Goal: Information Seeking & Learning: Learn about a topic

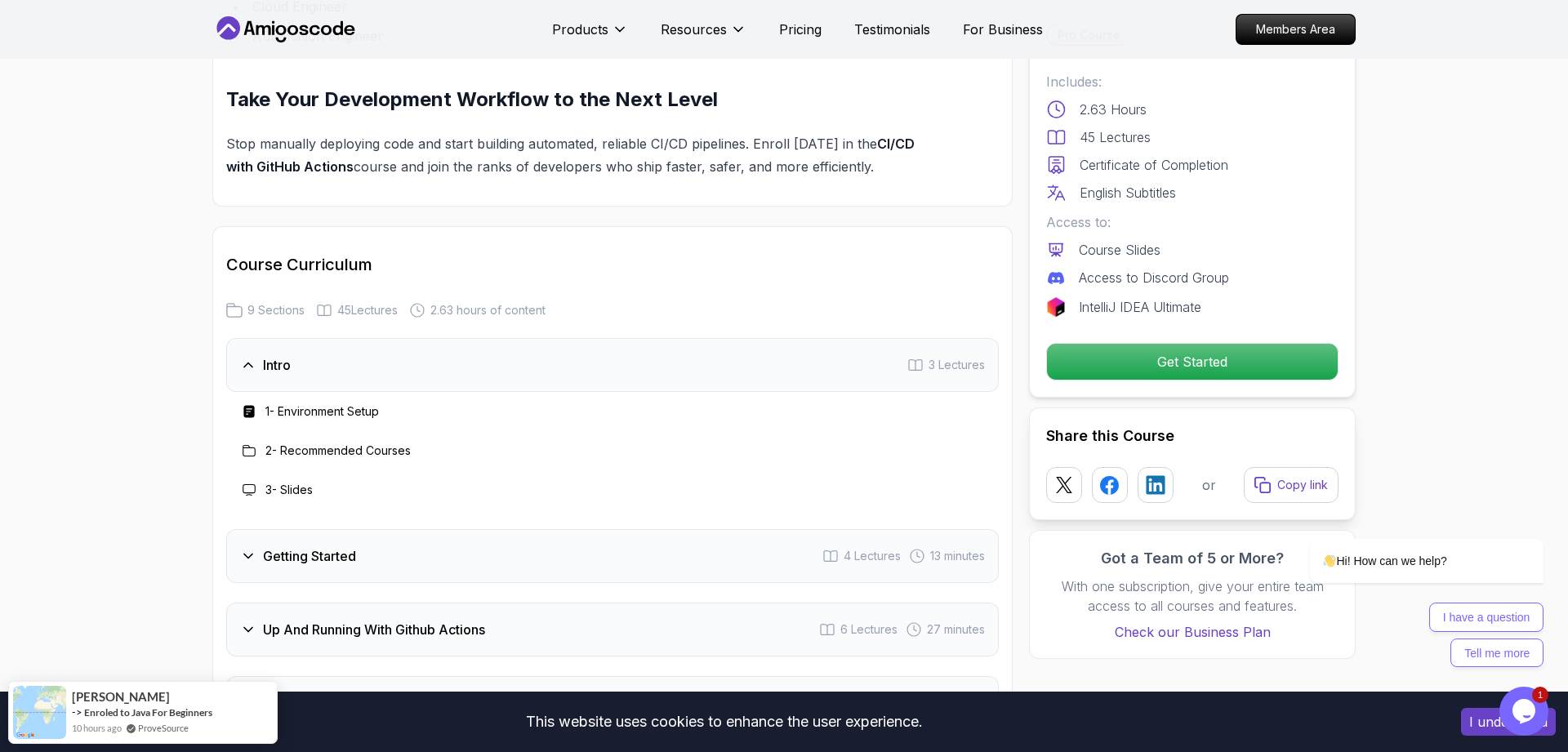
scroll to position [2666, 0]
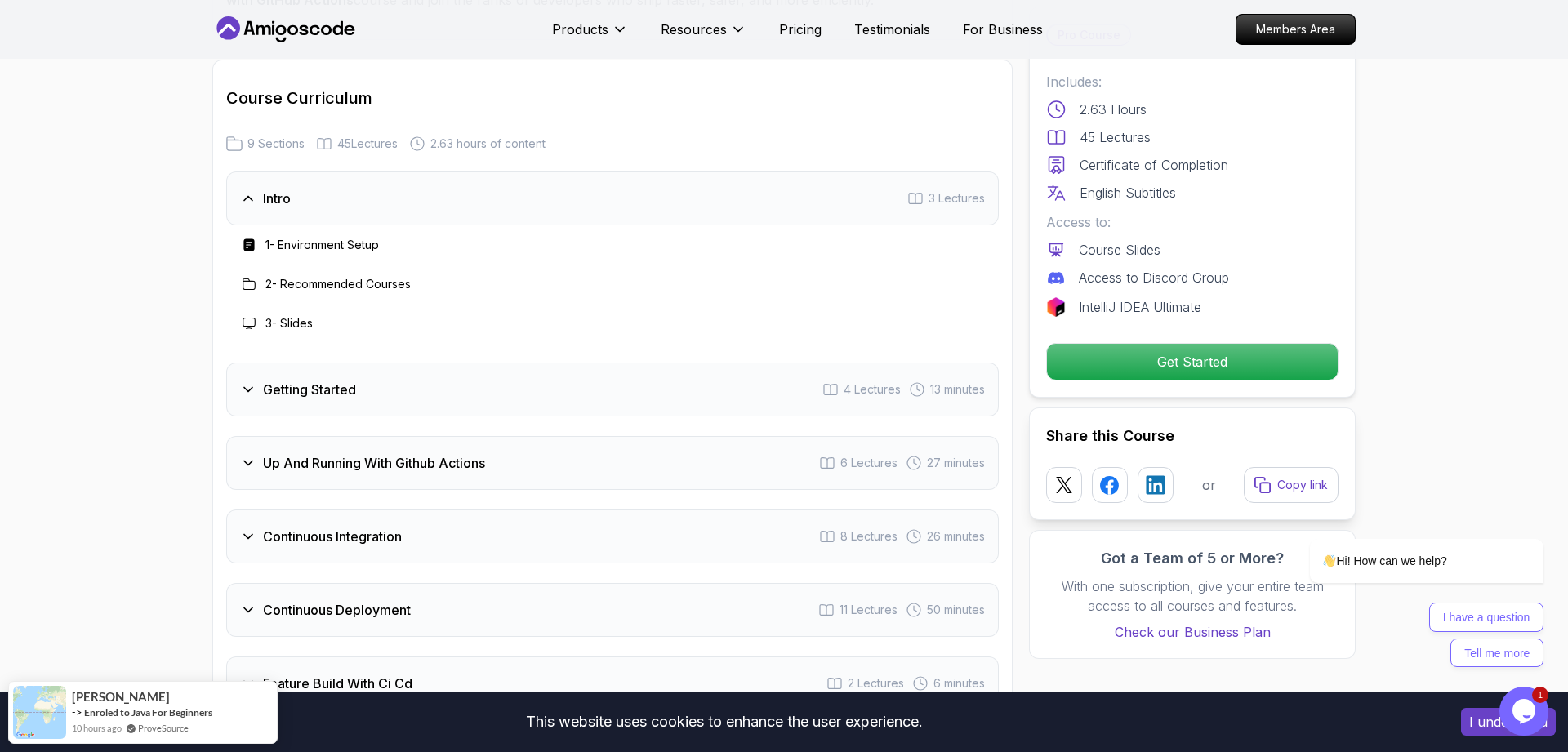
click at [390, 391] on div "Getting Started 4 Lectures 13 minutes" at bounding box center [613, 390] width 773 height 54
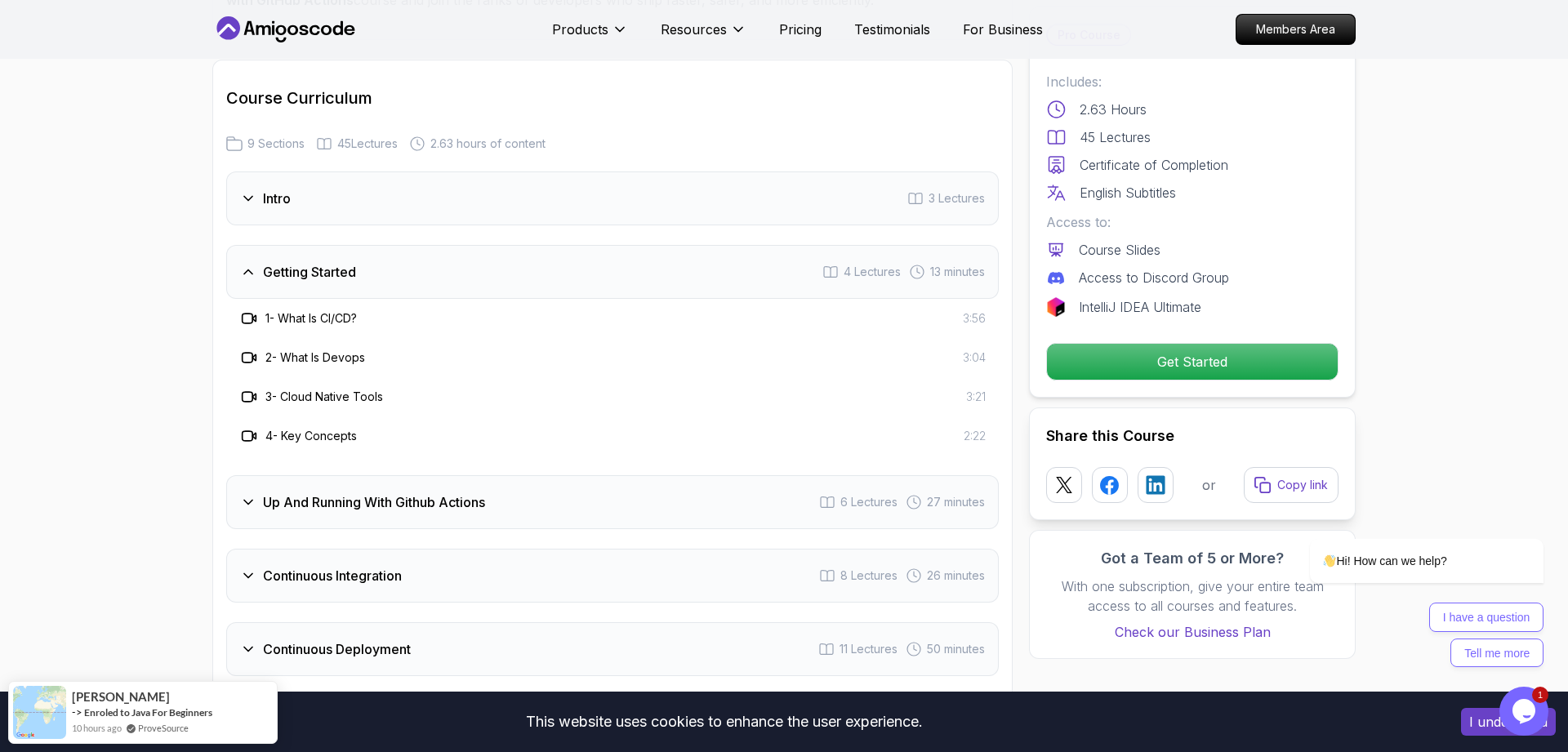
click at [492, 497] on div "Up And Running With Github Actions 6 Lectures 27 minutes" at bounding box center [613, 502] width 773 height 54
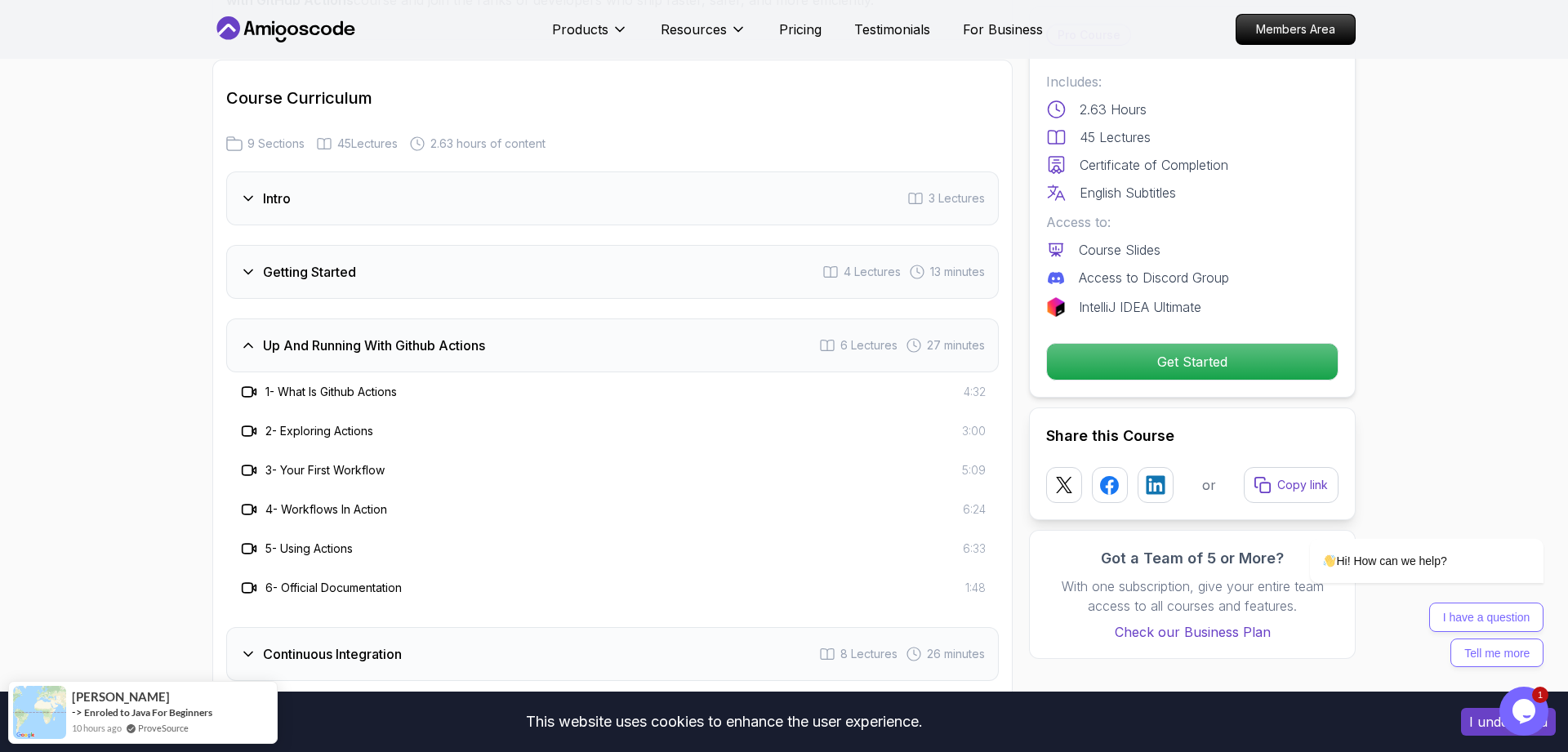
scroll to position [2832, 0]
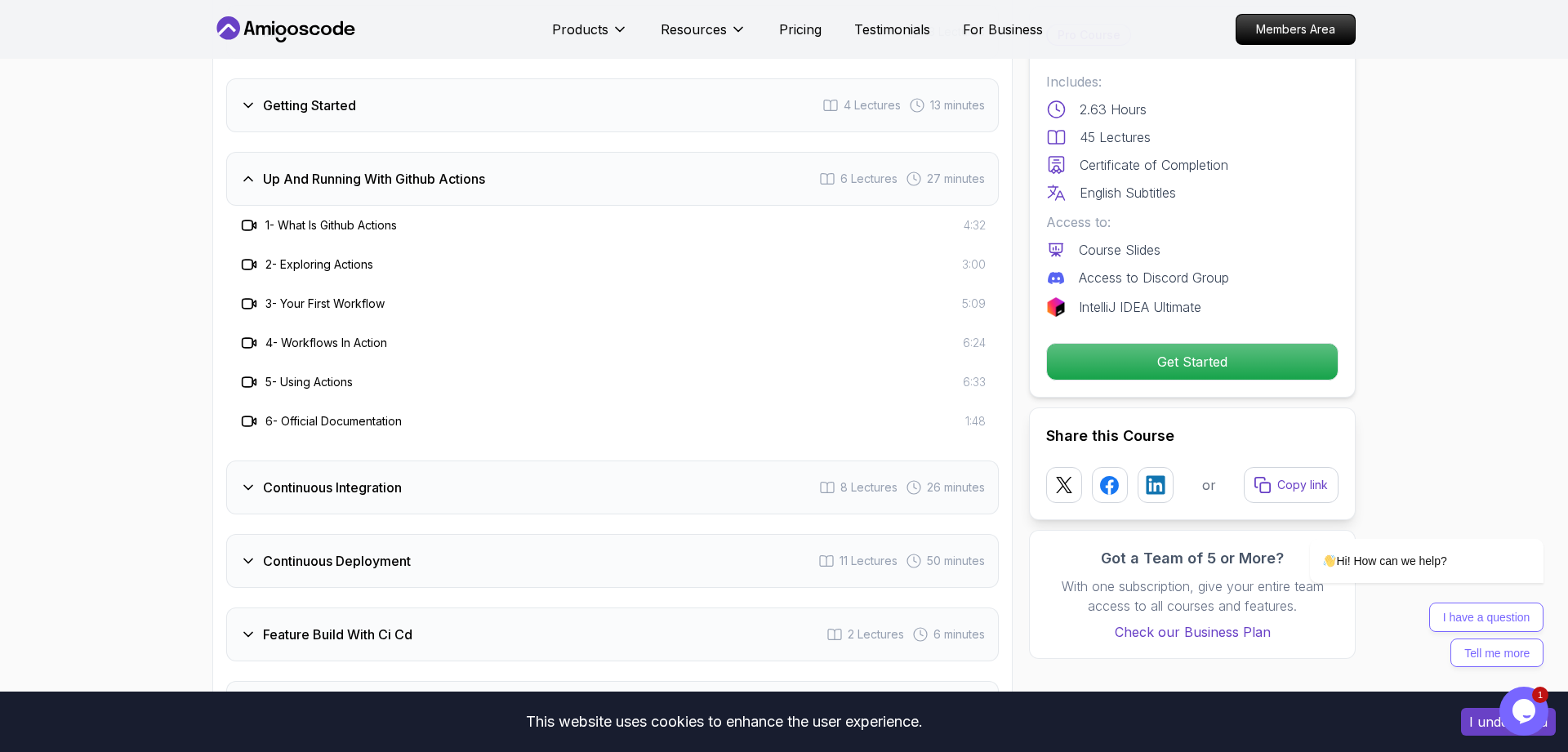
click at [503, 491] on div "Continuous Integration 8 Lectures 26 minutes" at bounding box center [613, 487] width 773 height 54
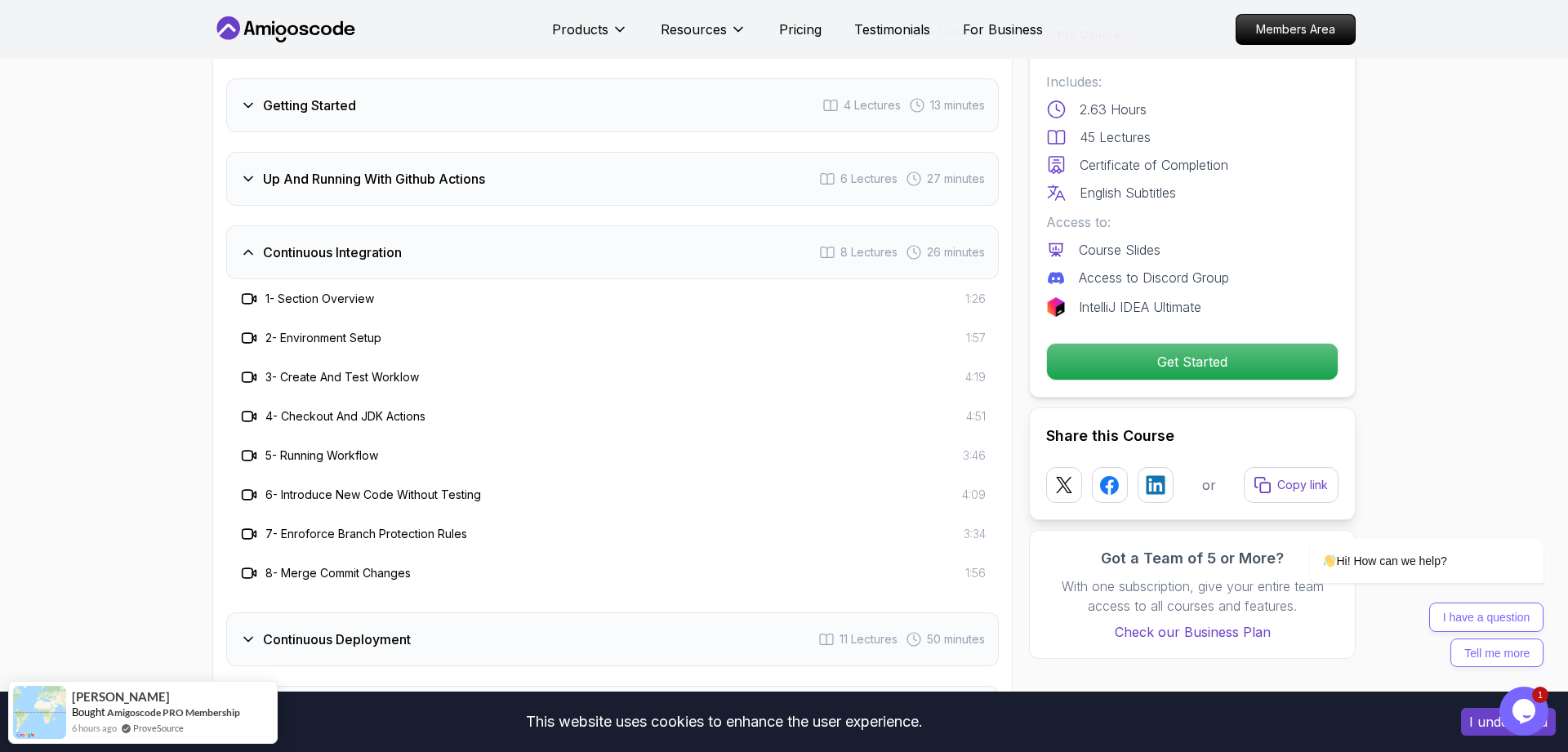
click at [407, 651] on div "Continuous Deployment 11 Lectures 50 minutes" at bounding box center [613, 639] width 773 height 54
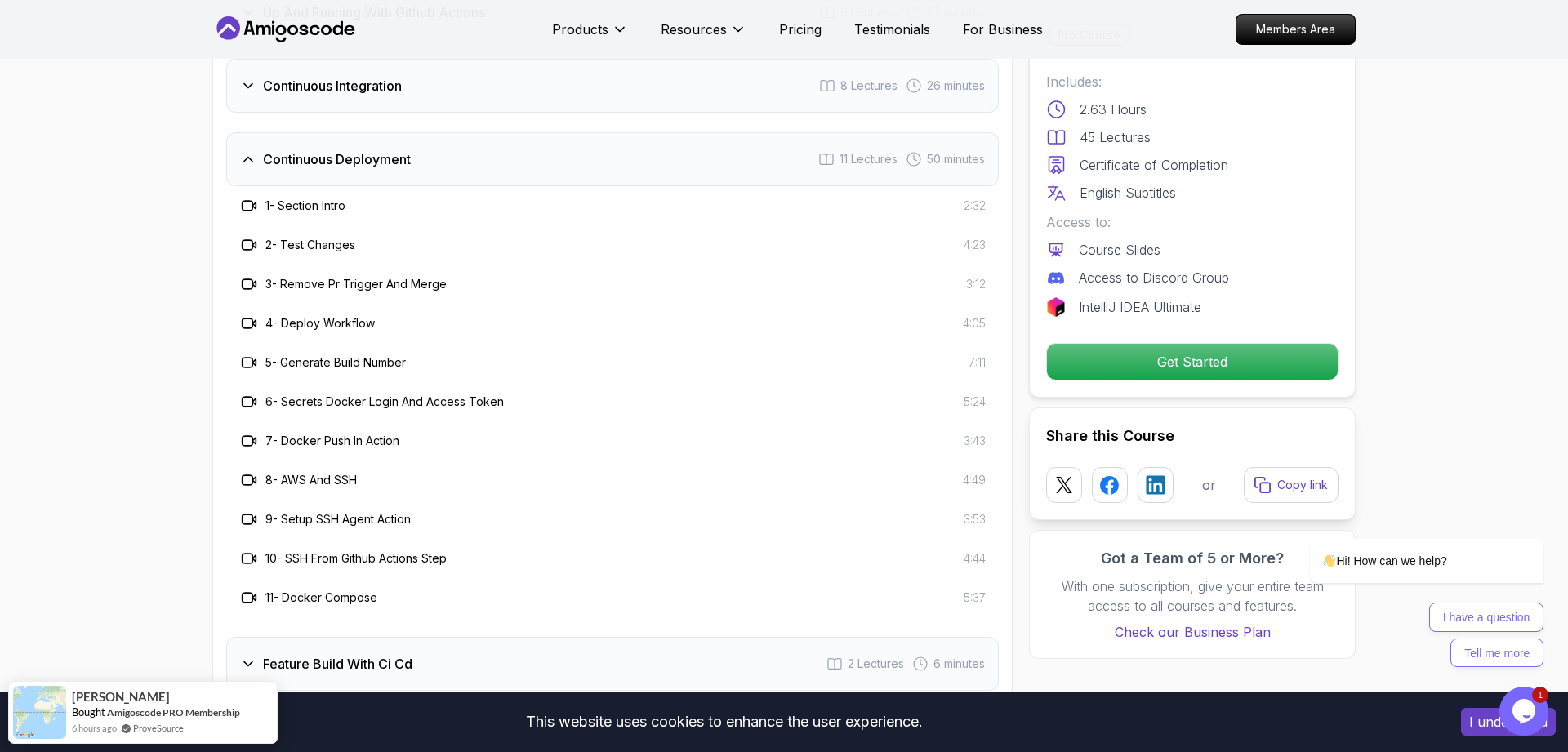
scroll to position [3166, 0]
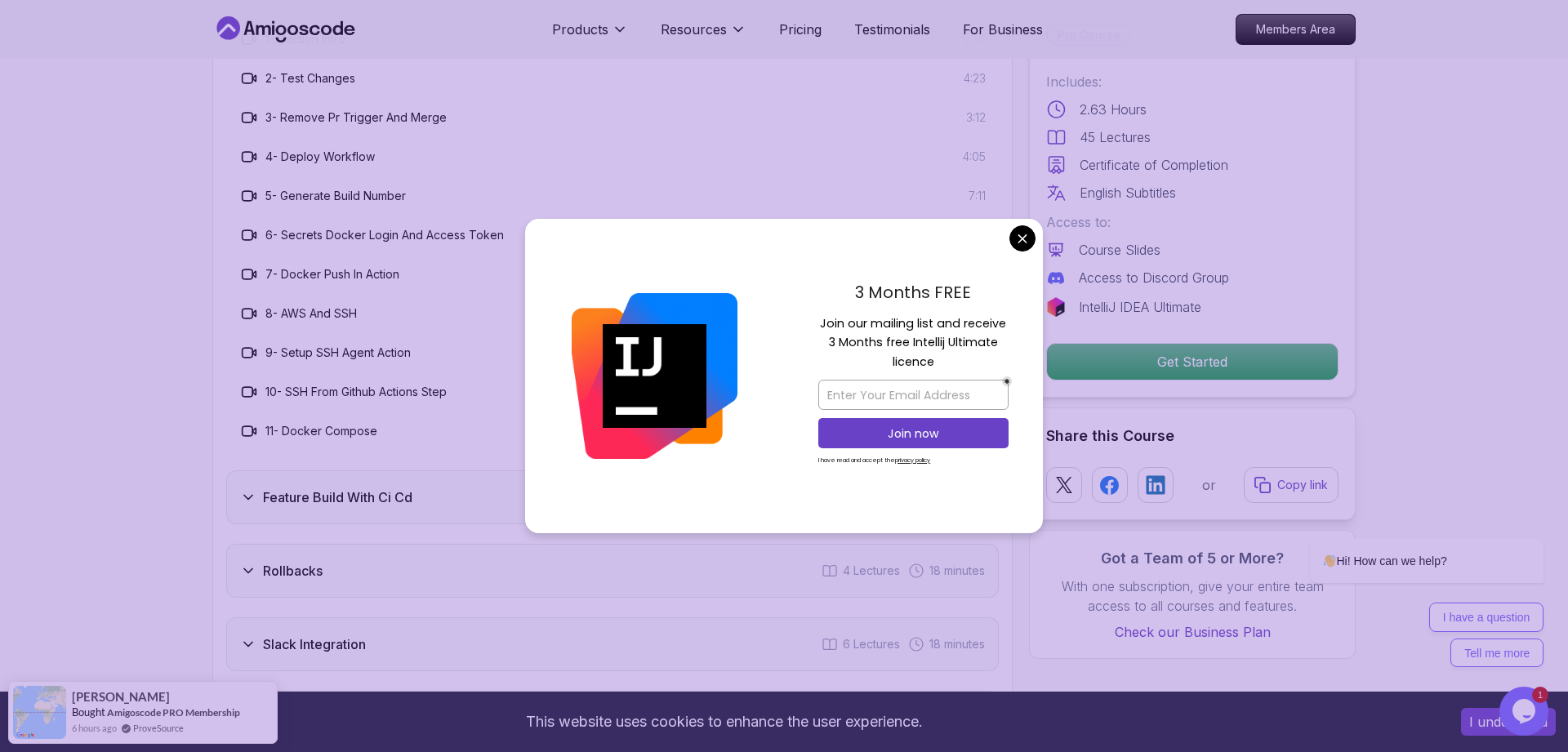
click at [1021, 238] on body "This website uses cookies to enhance the user experience. I understand Products…" at bounding box center [784, 520] width 1568 height 7372
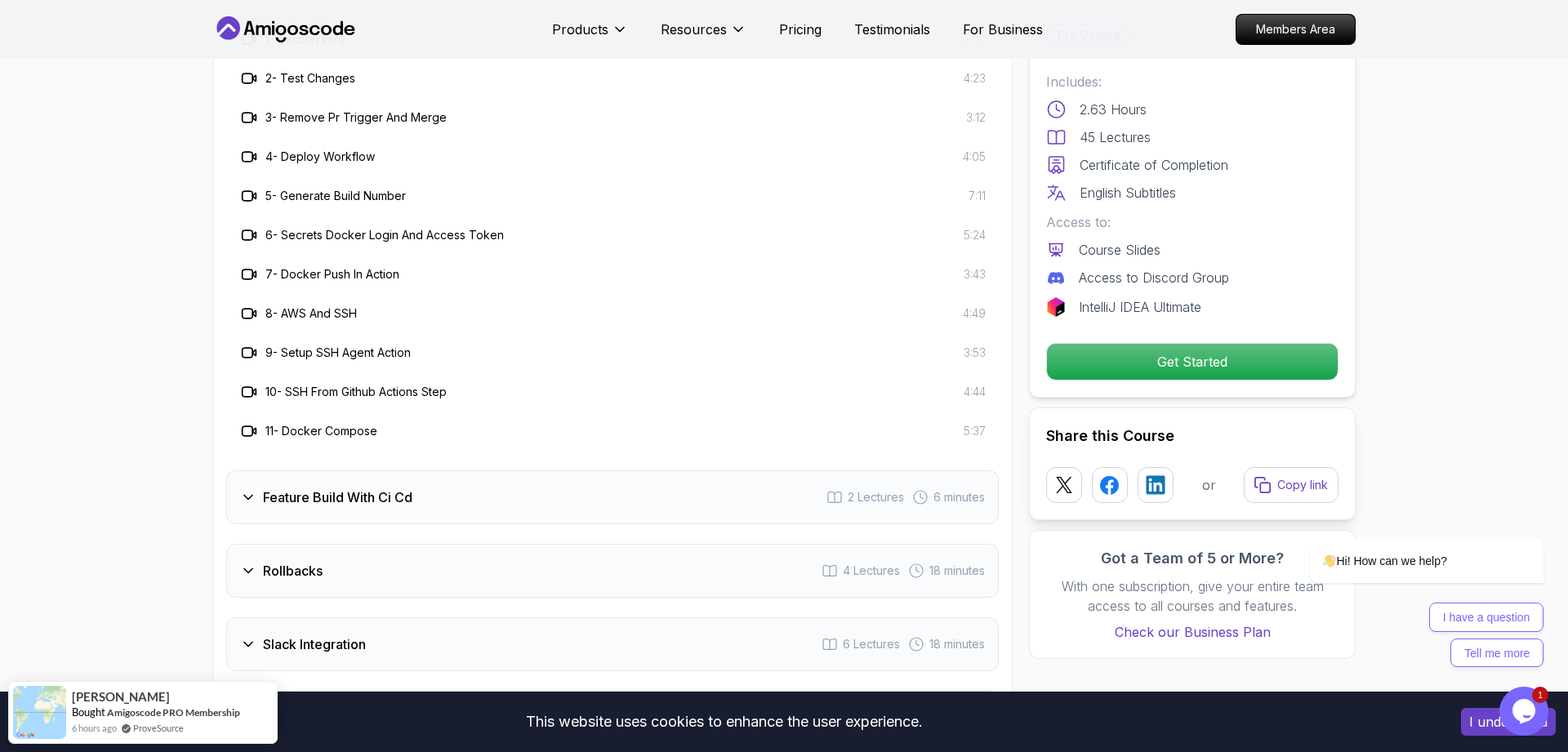
click at [471, 507] on div "Feature Build With Ci Cd 2 Lectures 6 minutes" at bounding box center [613, 497] width 773 height 54
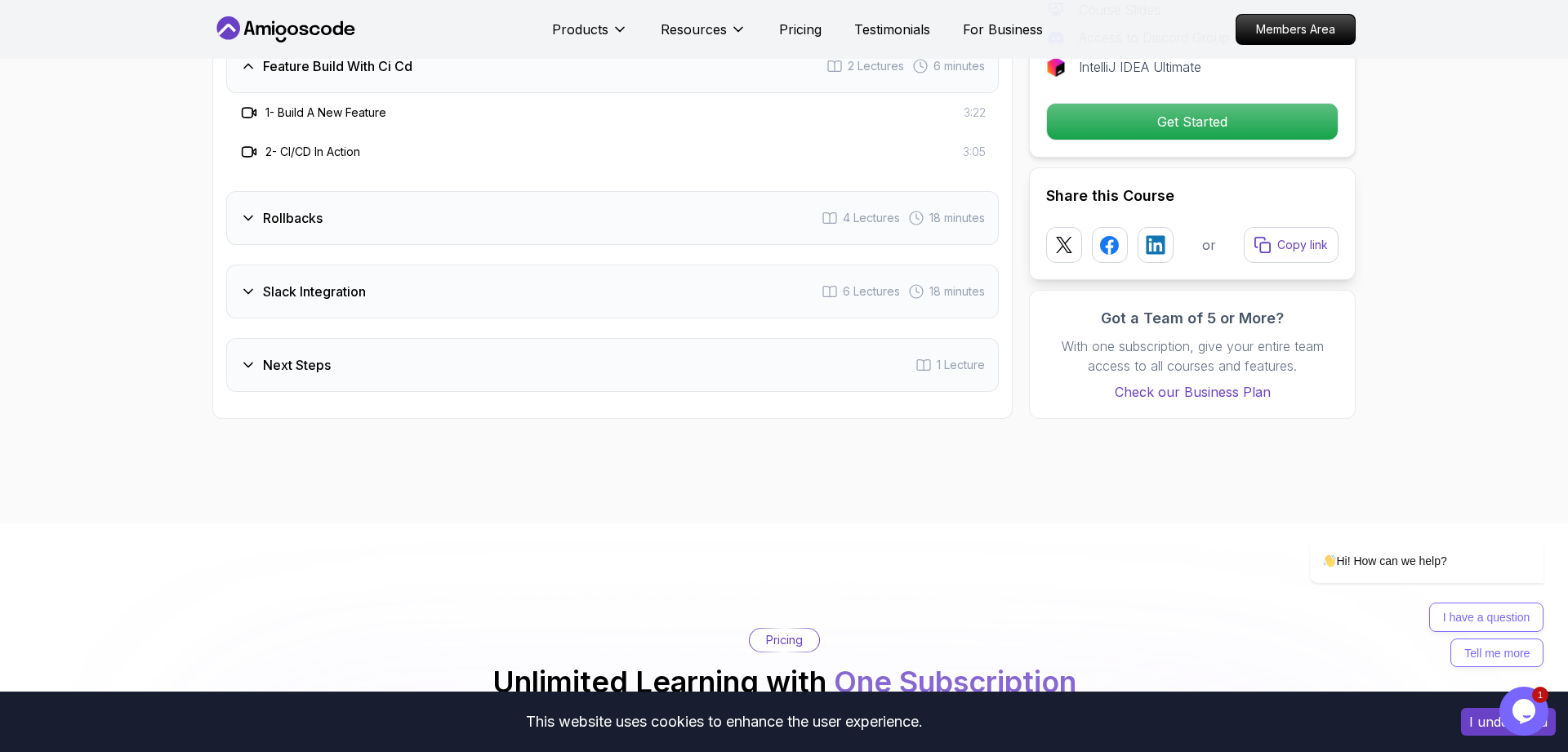
scroll to position [3000, 0]
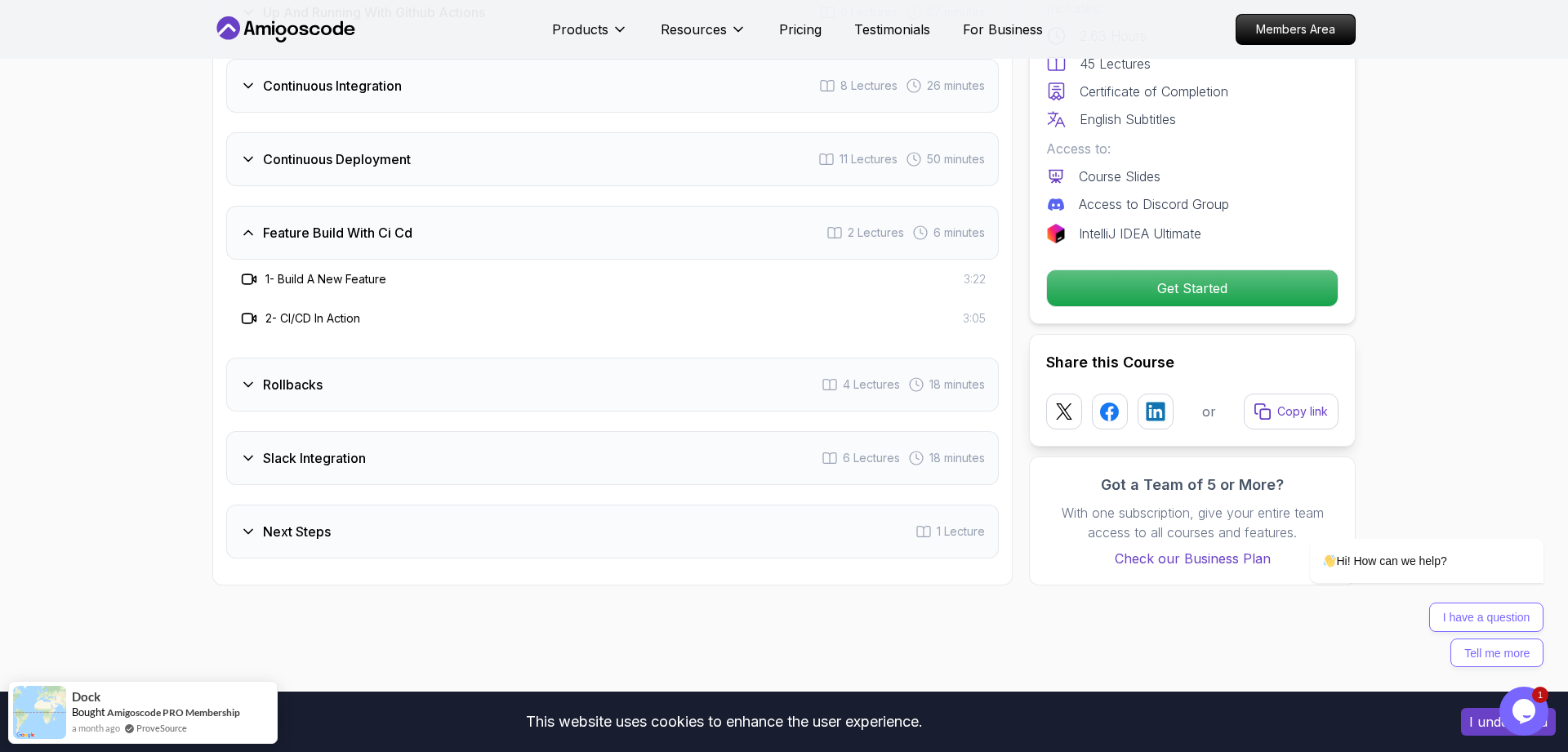
click at [449, 391] on div "Rollbacks 4 Lectures 18 minutes" at bounding box center [613, 385] width 773 height 54
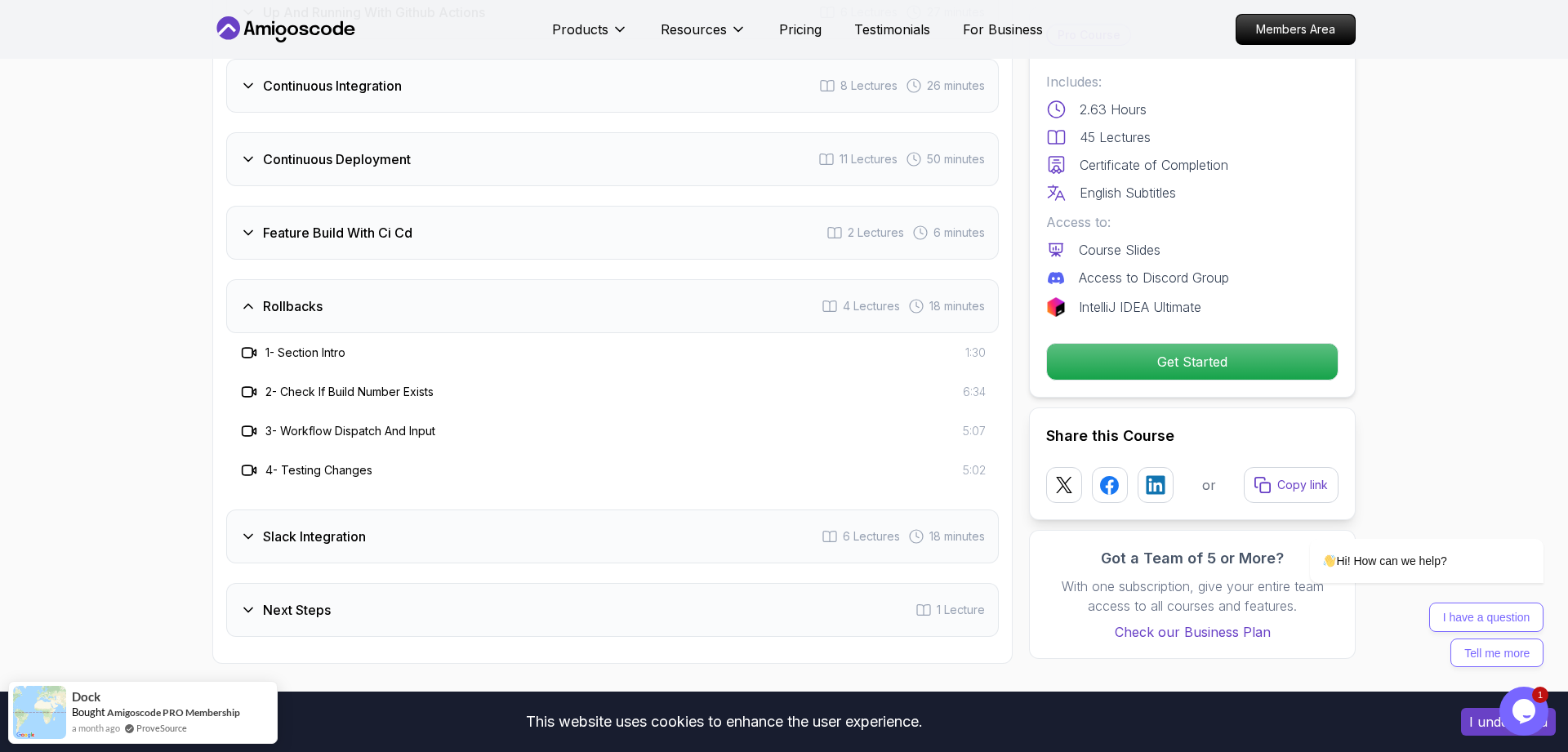
click at [423, 529] on div "Slack Integration 6 Lectures 18 minutes" at bounding box center [613, 537] width 773 height 54
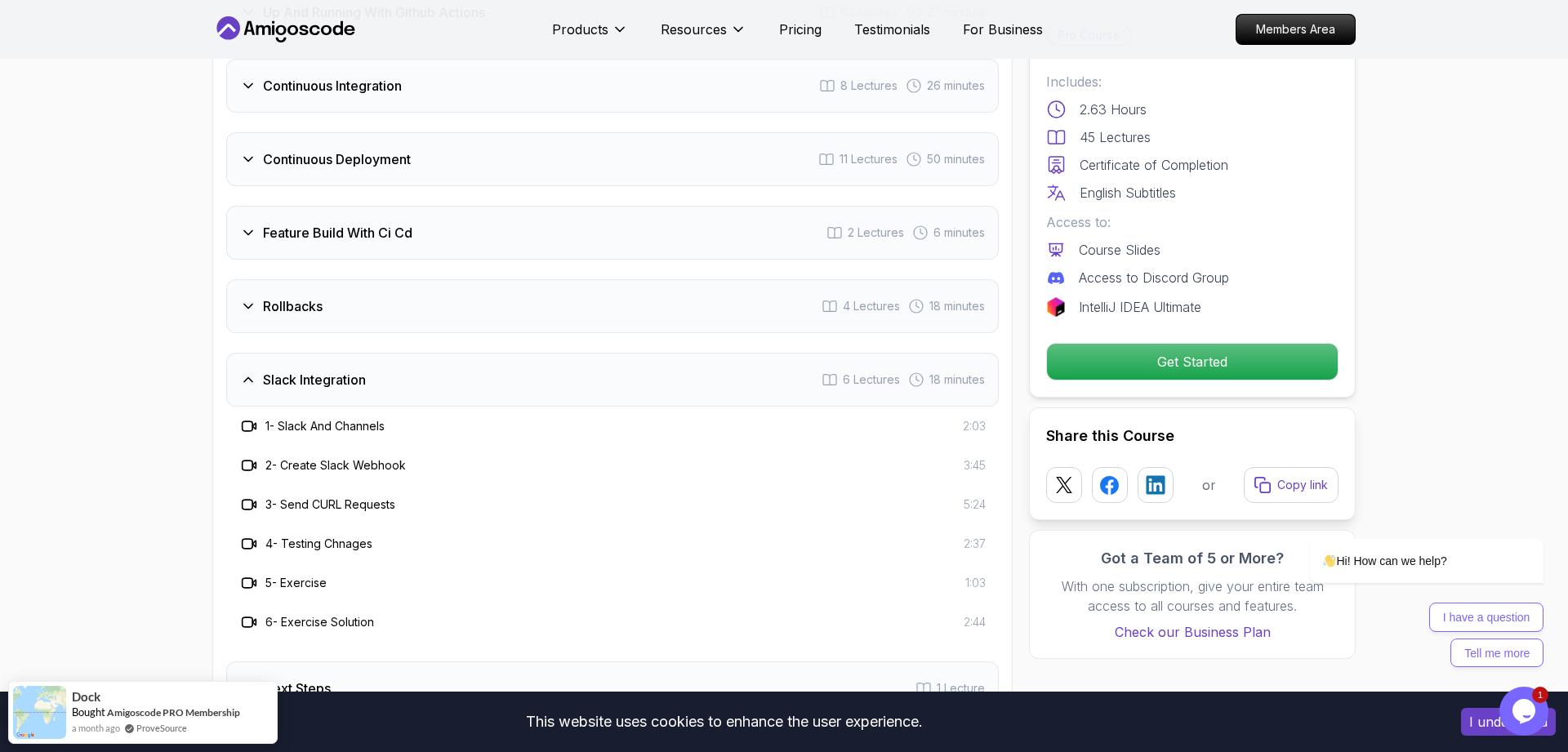
scroll to position [3166, 0]
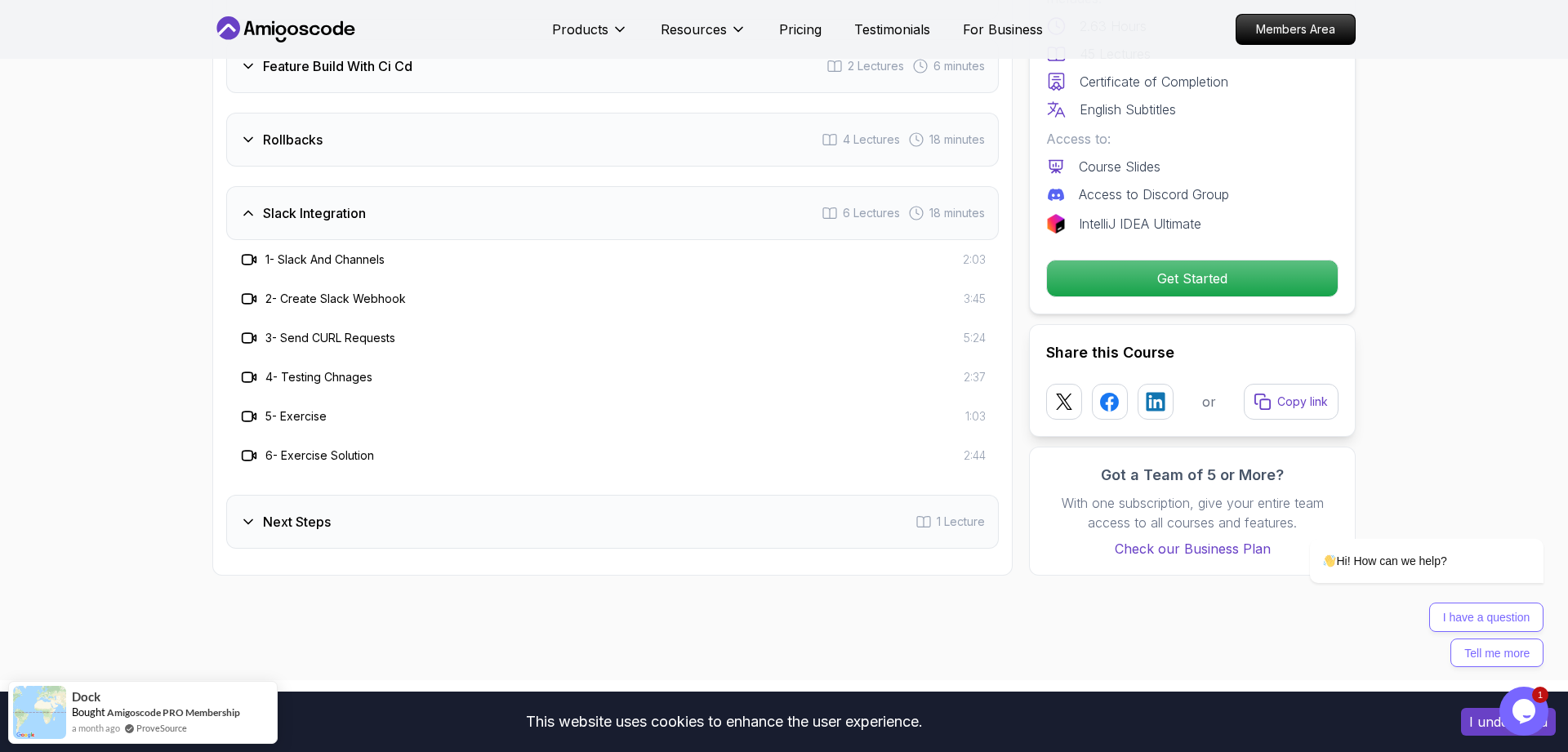
click at [433, 495] on div "Intro 3 Lectures Getting Started 4 Lectures 13 minutes Up And Running With Gith…" at bounding box center [613, 110] width 773 height 877
click at [439, 510] on div "Next Steps 1 Lecture" at bounding box center [613, 522] width 773 height 54
